Goal: Transaction & Acquisition: Purchase product/service

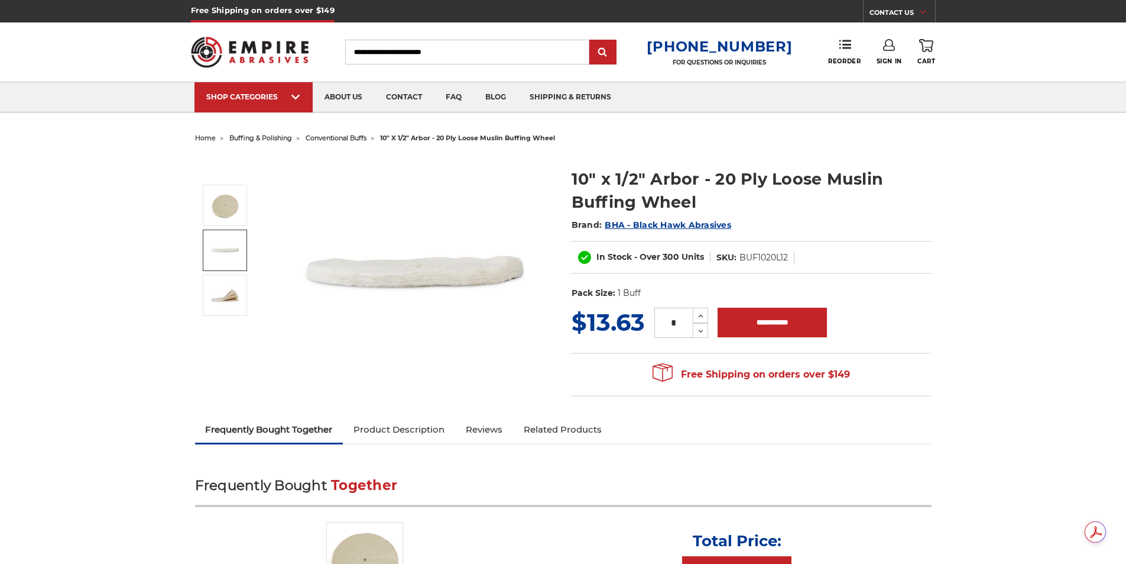
click at [221, 250] on img at bounding box center [226, 250] width 30 height 30
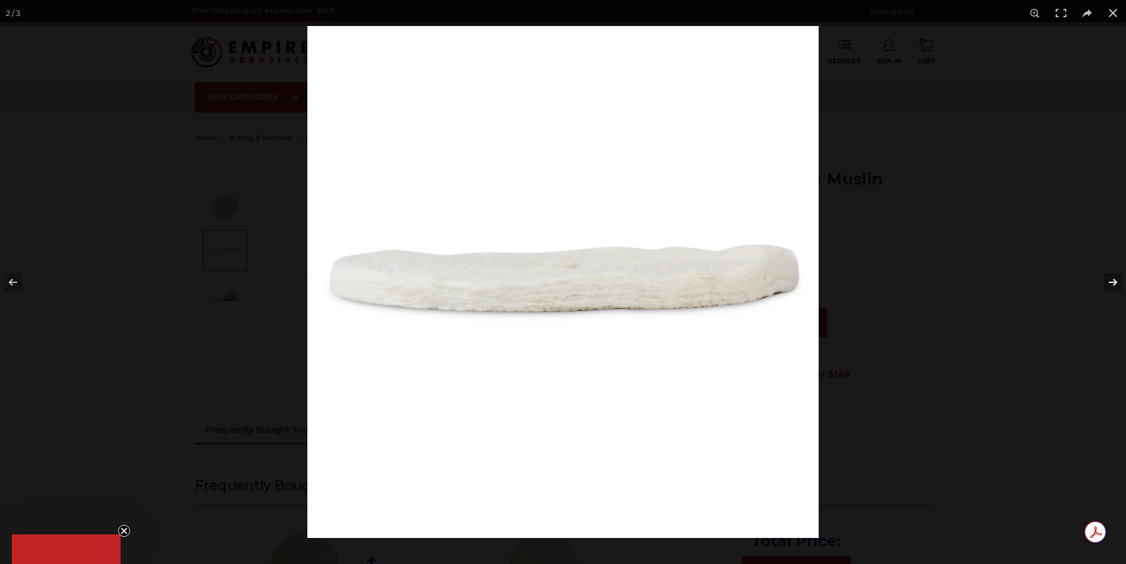
click at [1113, 288] on button at bounding box center [1105, 281] width 41 height 59
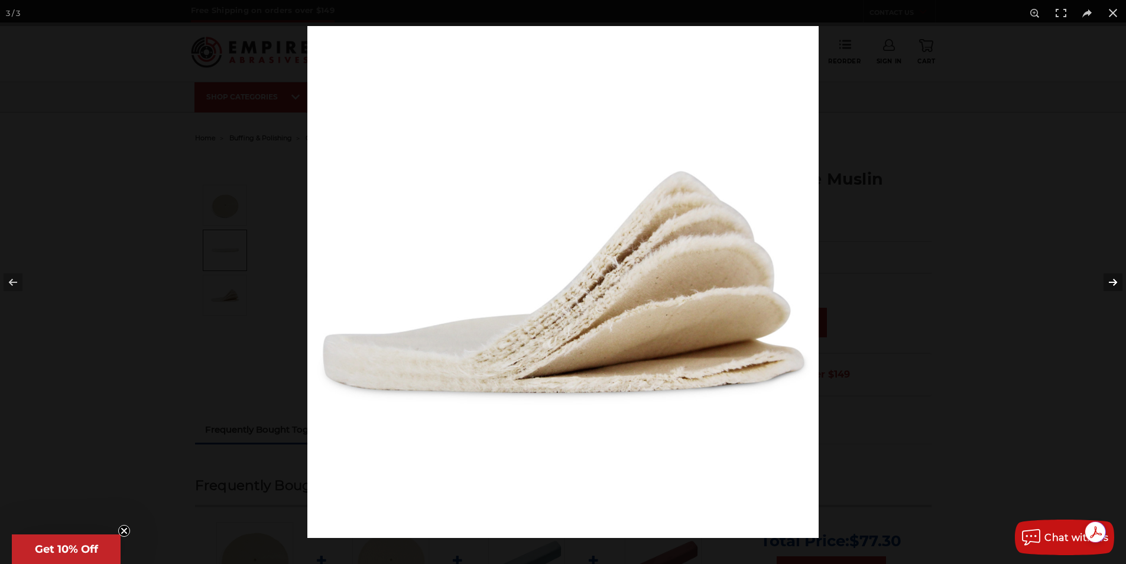
click at [1113, 288] on button at bounding box center [1105, 281] width 41 height 59
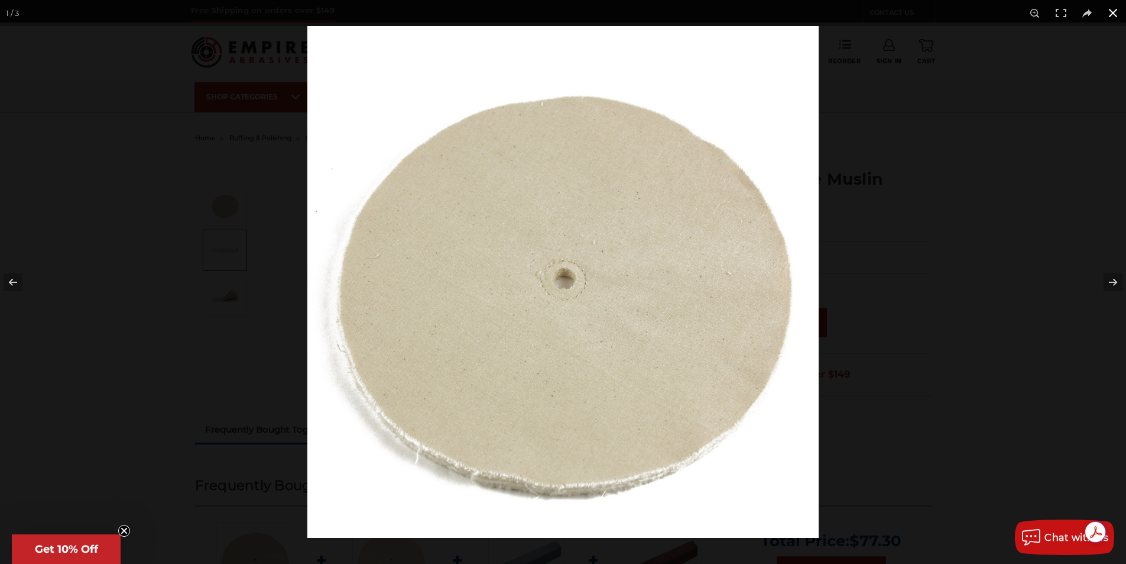
click at [1111, 15] on button at bounding box center [1113, 13] width 26 height 26
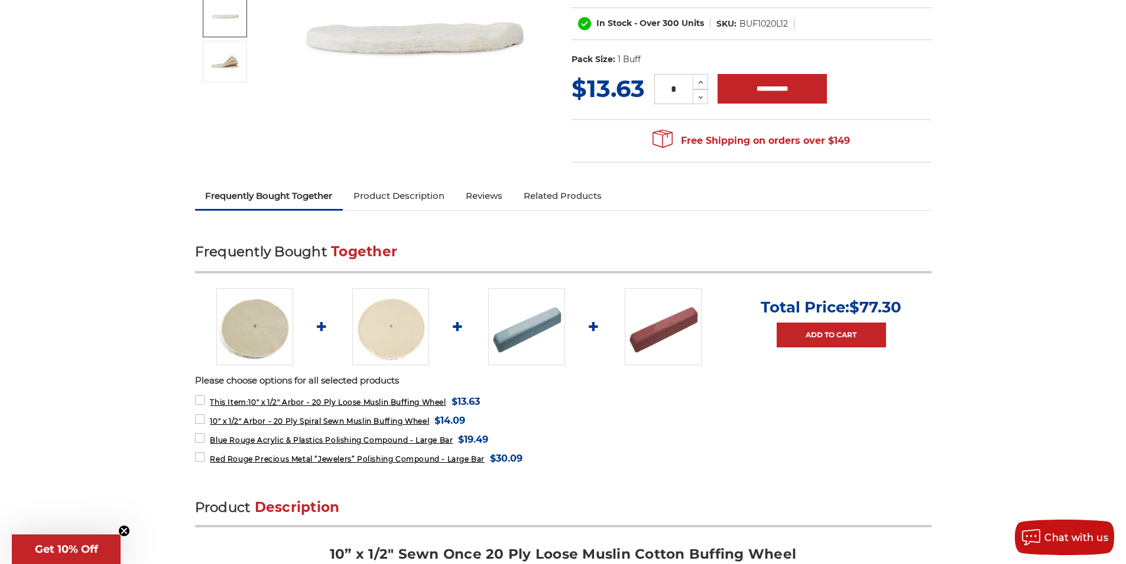
scroll to position [237, 0]
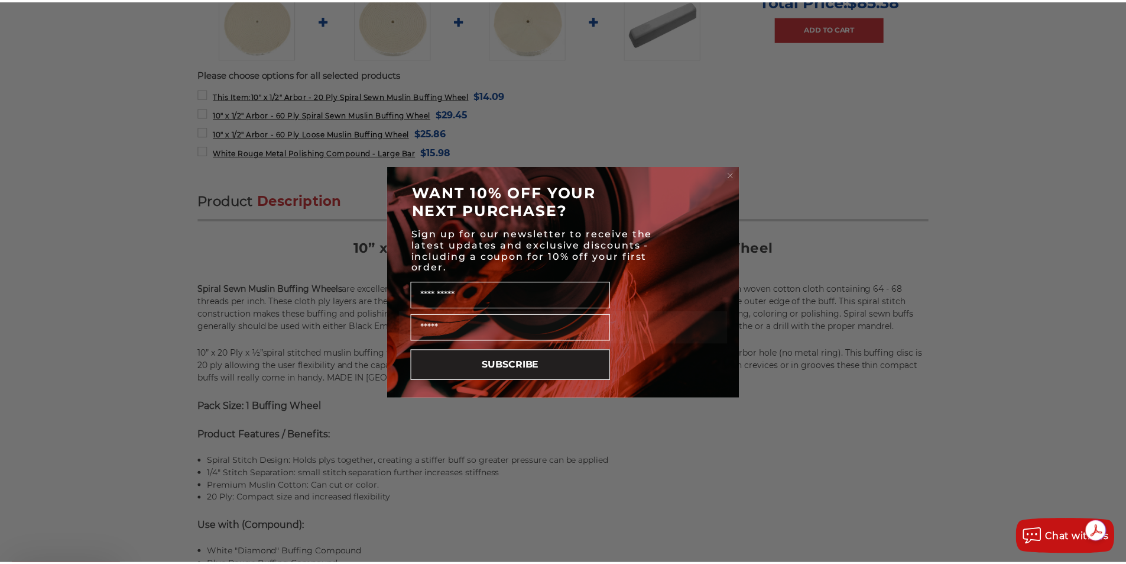
scroll to position [591, 0]
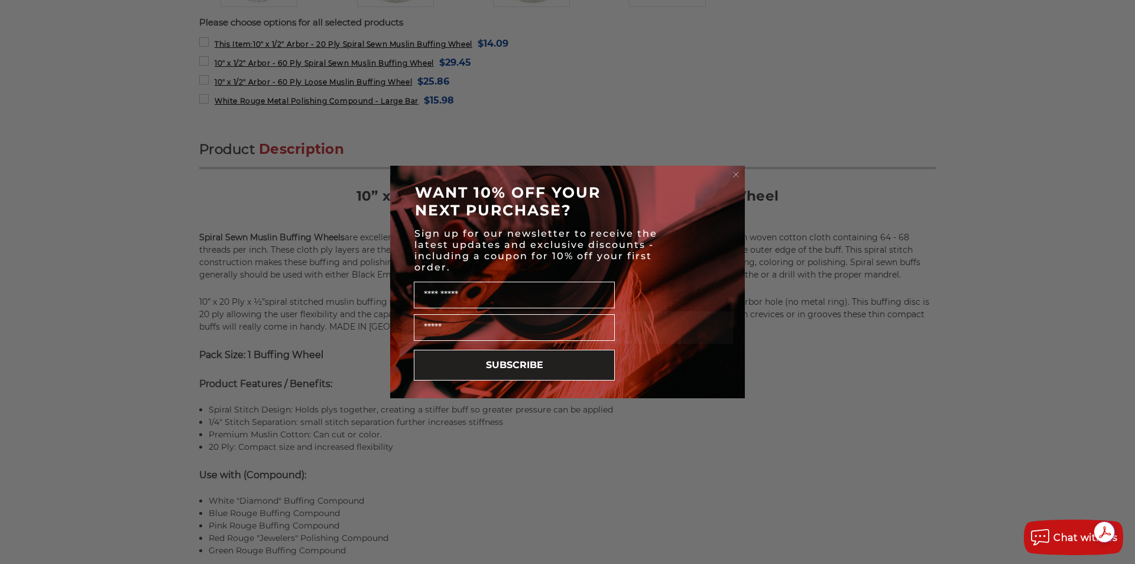
click at [742, 174] on form "WANT 10% OFF YOUR NEXT PURCHASE? Sign up for our newsletter to receive the late…" at bounding box center [567, 282] width 355 height 232
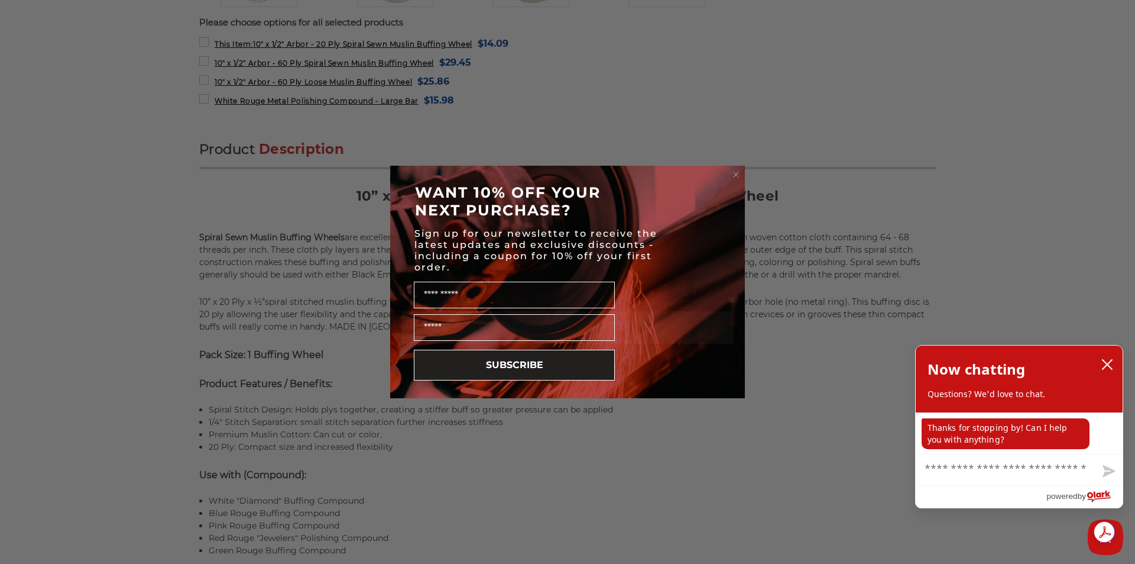
click at [737, 174] on circle "Close dialog" at bounding box center [736, 174] width 11 height 11
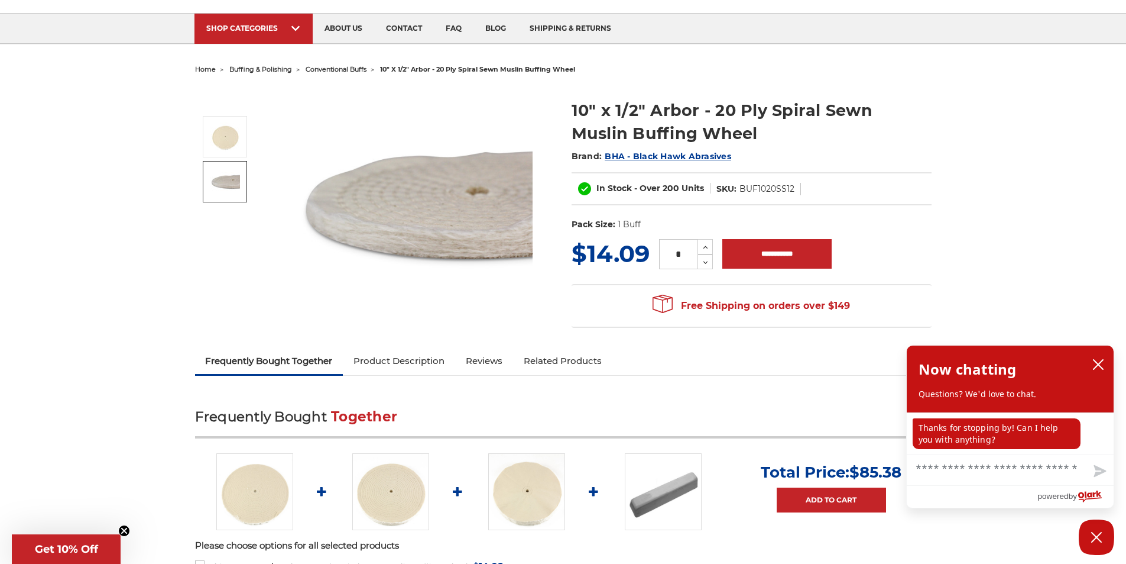
scroll to position [0, 0]
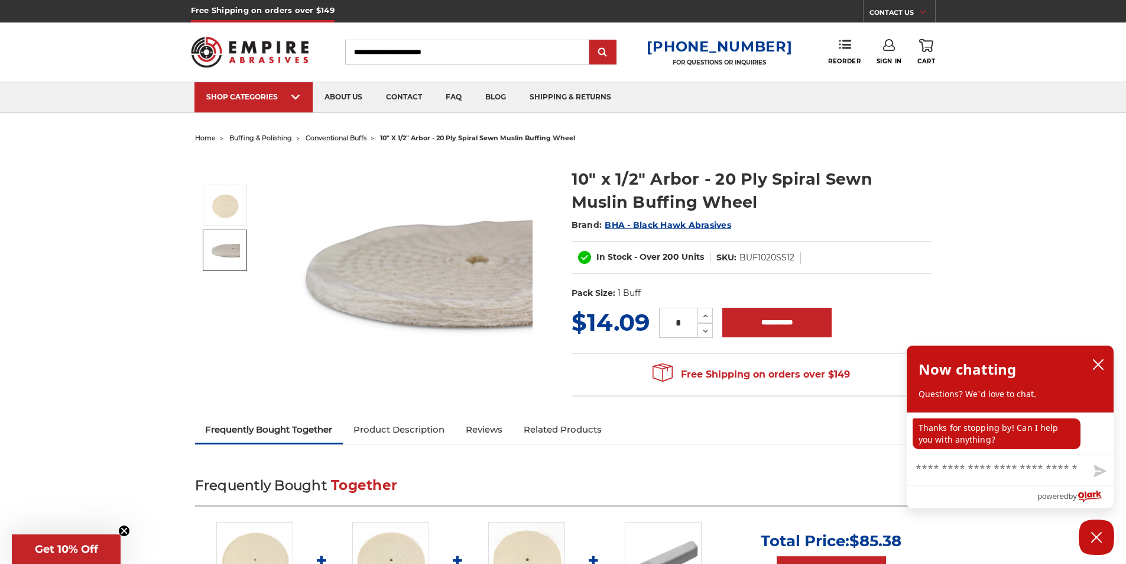
click at [403, 139] on span "10" x 1/2" arbor - 20 ply spiral sewn muslin buffing wheel" at bounding box center [477, 138] width 195 height 8
click at [337, 139] on span "conventional buffs" at bounding box center [336, 138] width 61 height 8
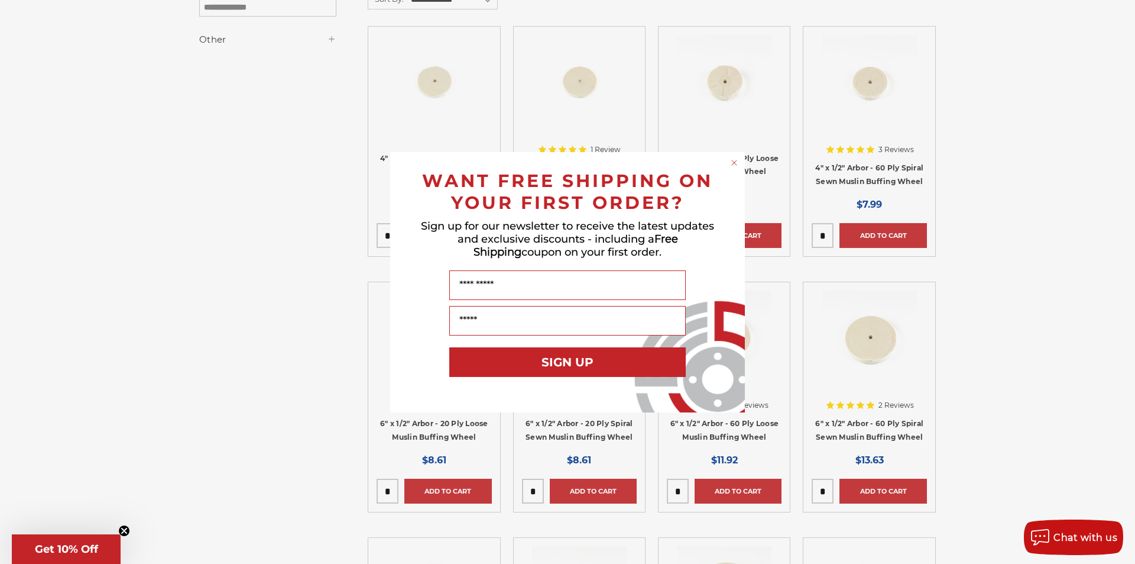
click at [734, 160] on circle "Close dialog" at bounding box center [734, 162] width 11 height 11
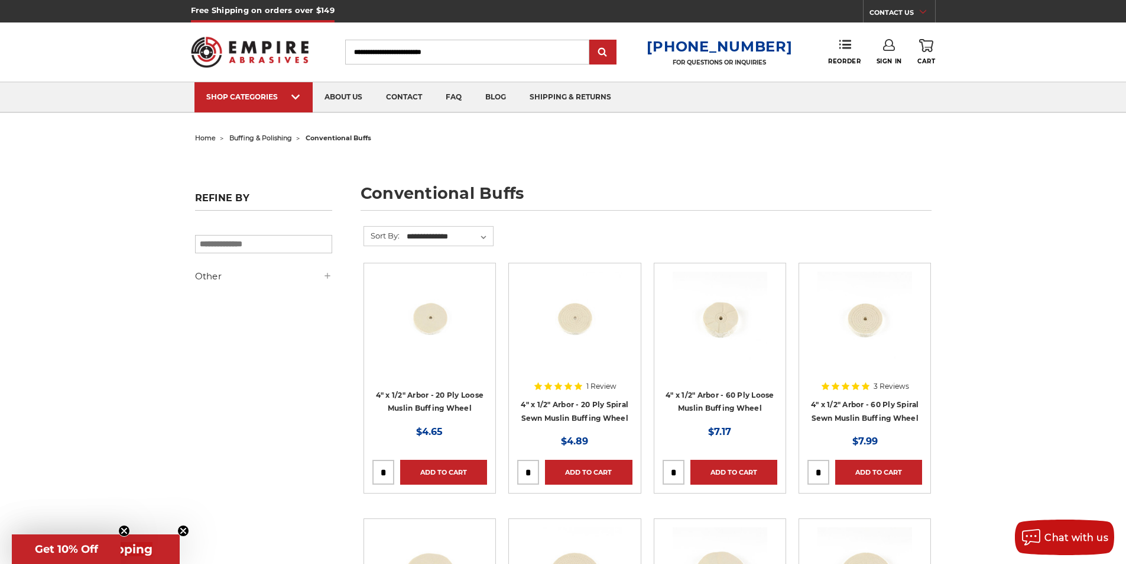
click at [232, 276] on h5 "Other" at bounding box center [263, 276] width 137 height 14
click at [327, 280] on icon at bounding box center [327, 275] width 9 height 9
click at [492, 231] on select "**********" at bounding box center [449, 237] width 88 height 18
select select "********"
click at [405, 228] on select "**********" at bounding box center [449, 237] width 88 height 18
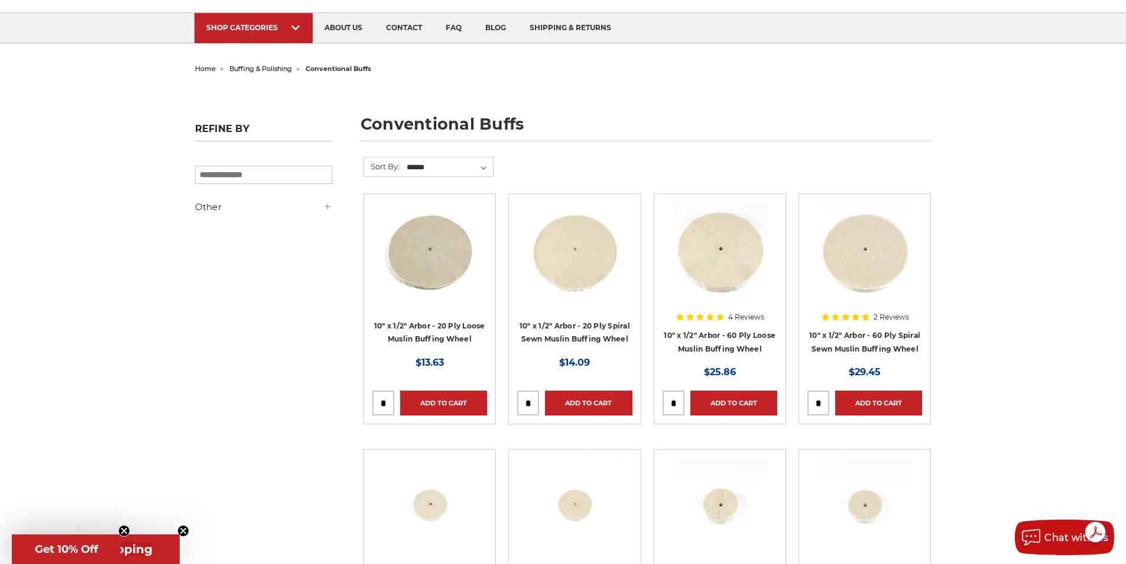
scroll to position [59, 0]
